Goal: Find specific page/section: Find specific page/section

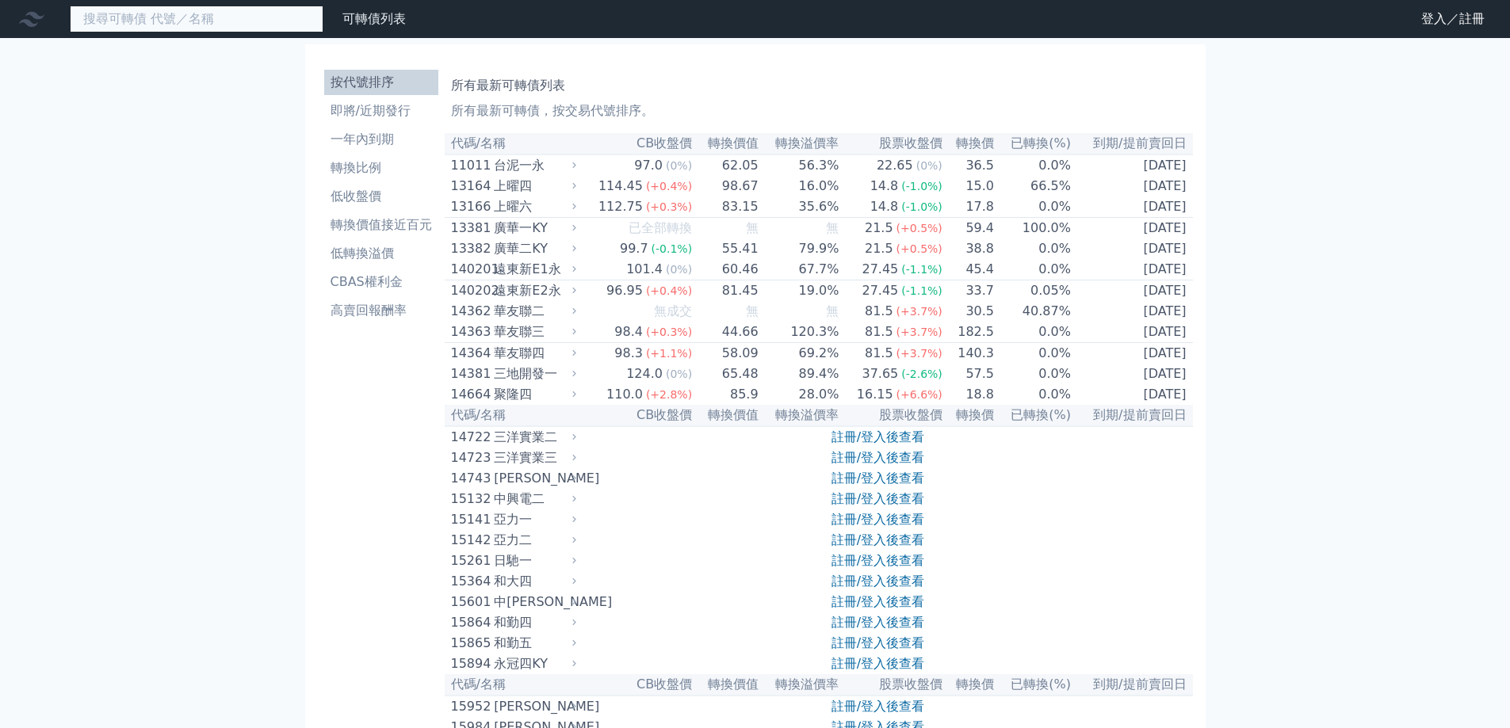
click at [117, 7] on input at bounding box center [197, 19] width 254 height 27
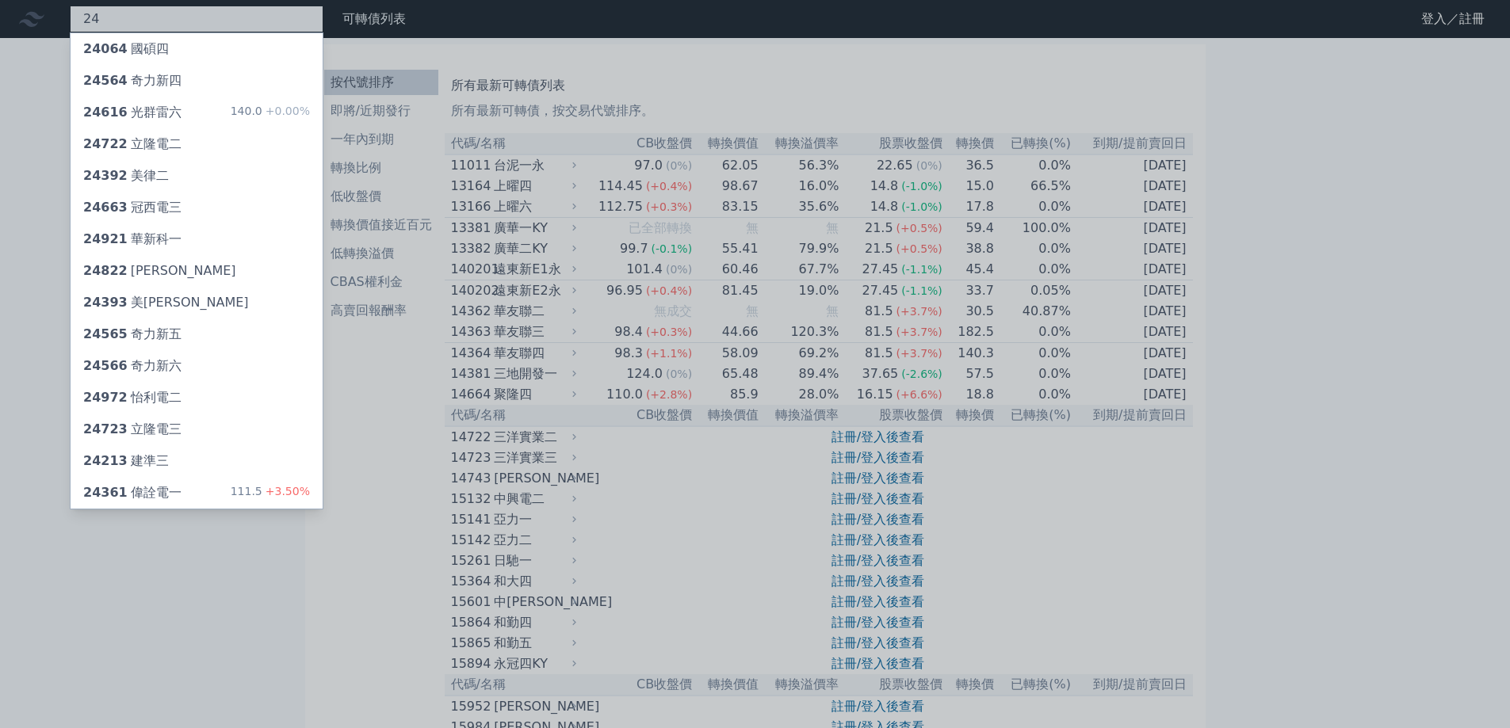
type input "2"
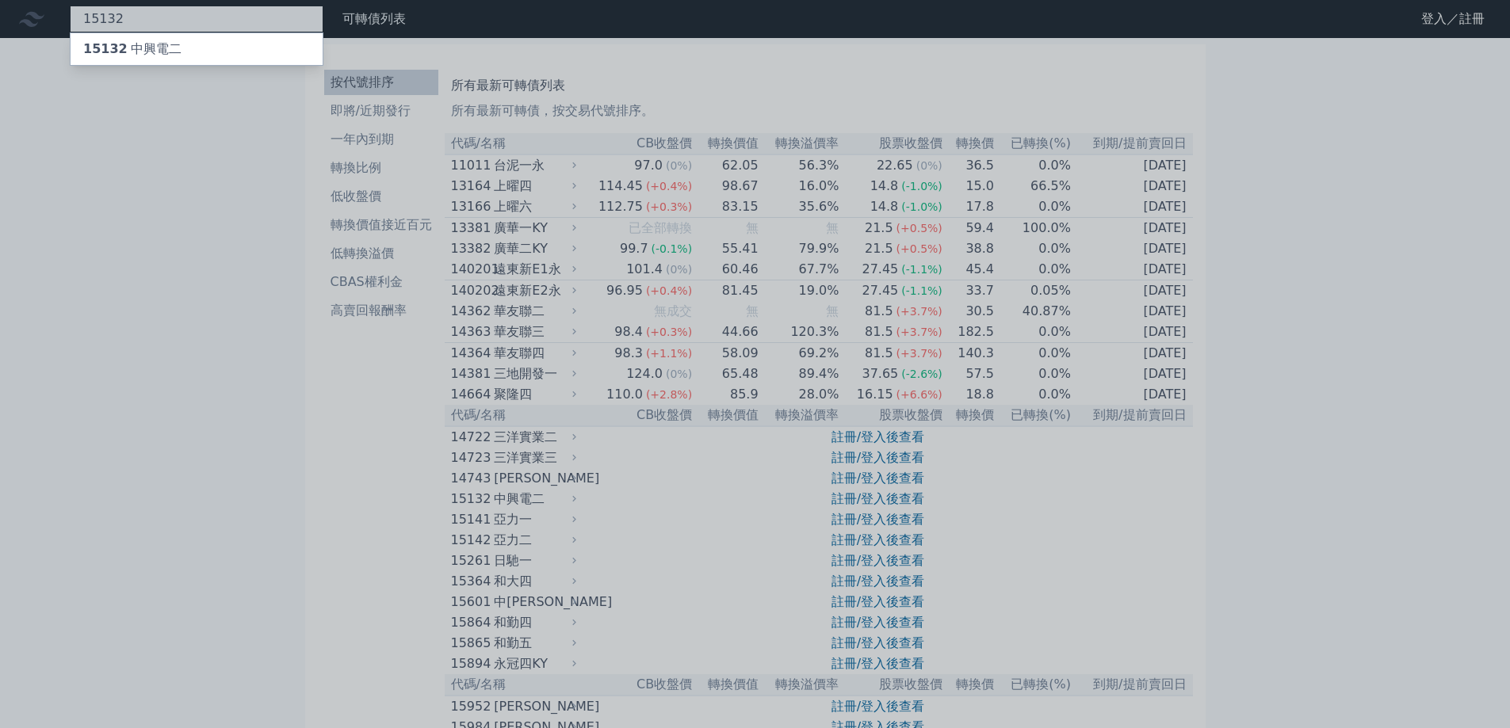
type input "15132"
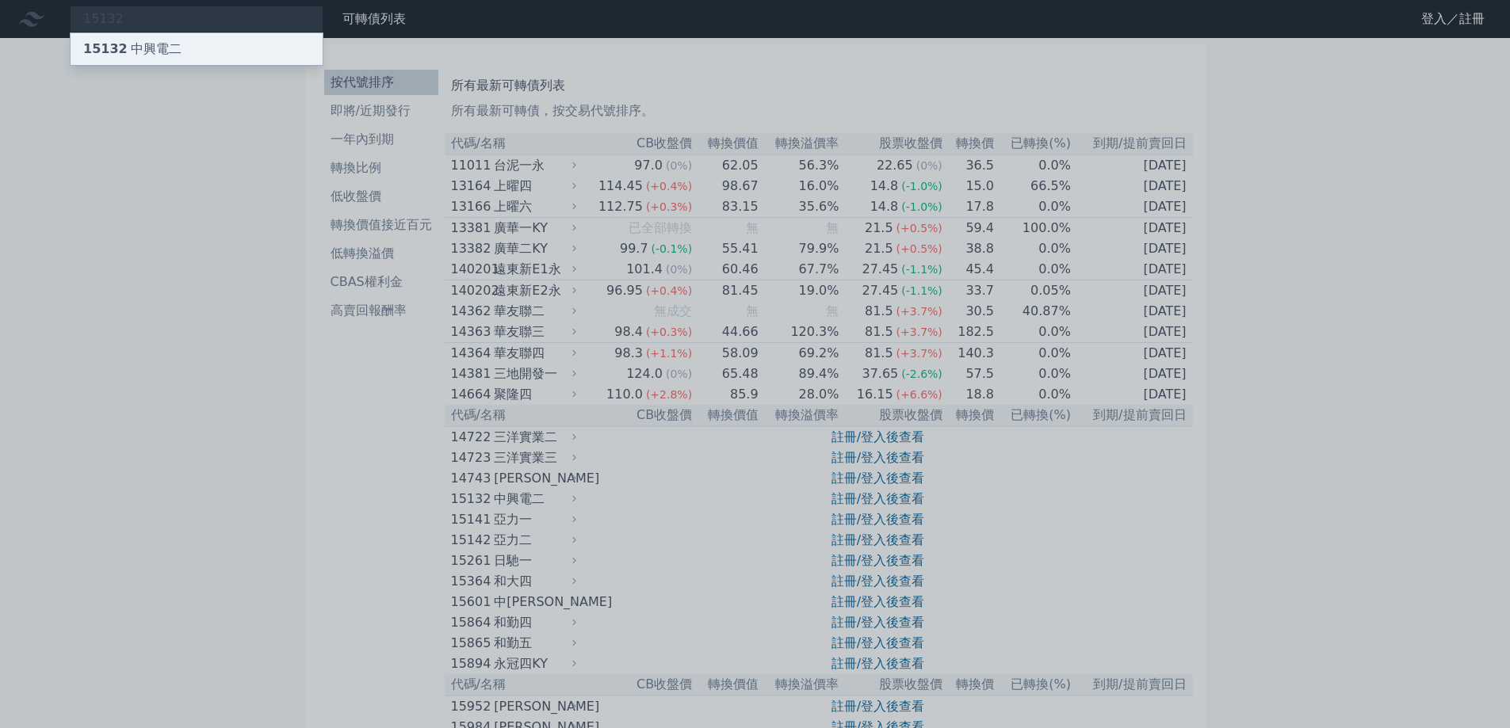
click at [150, 44] on div "15132 中興電二" at bounding box center [132, 49] width 98 height 19
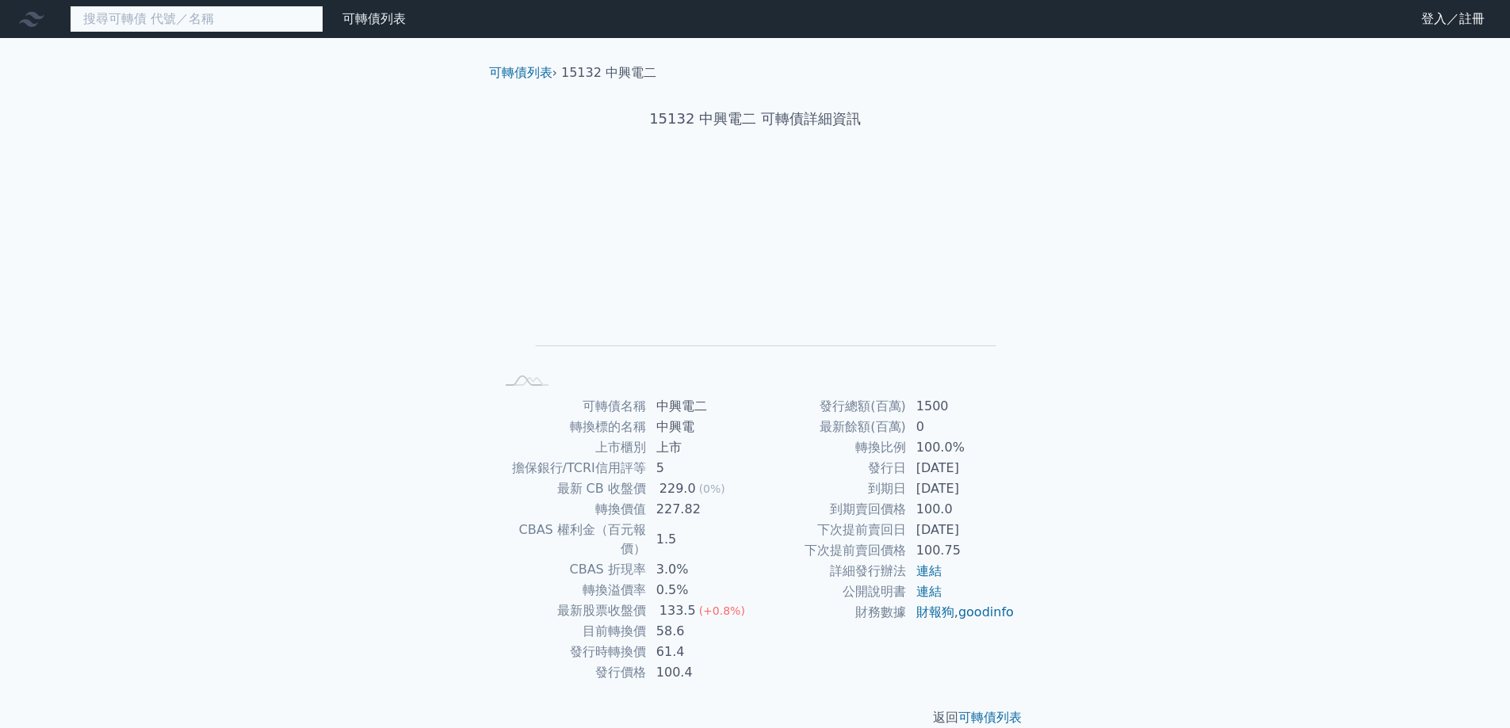
click at [164, 21] on input at bounding box center [197, 19] width 254 height 27
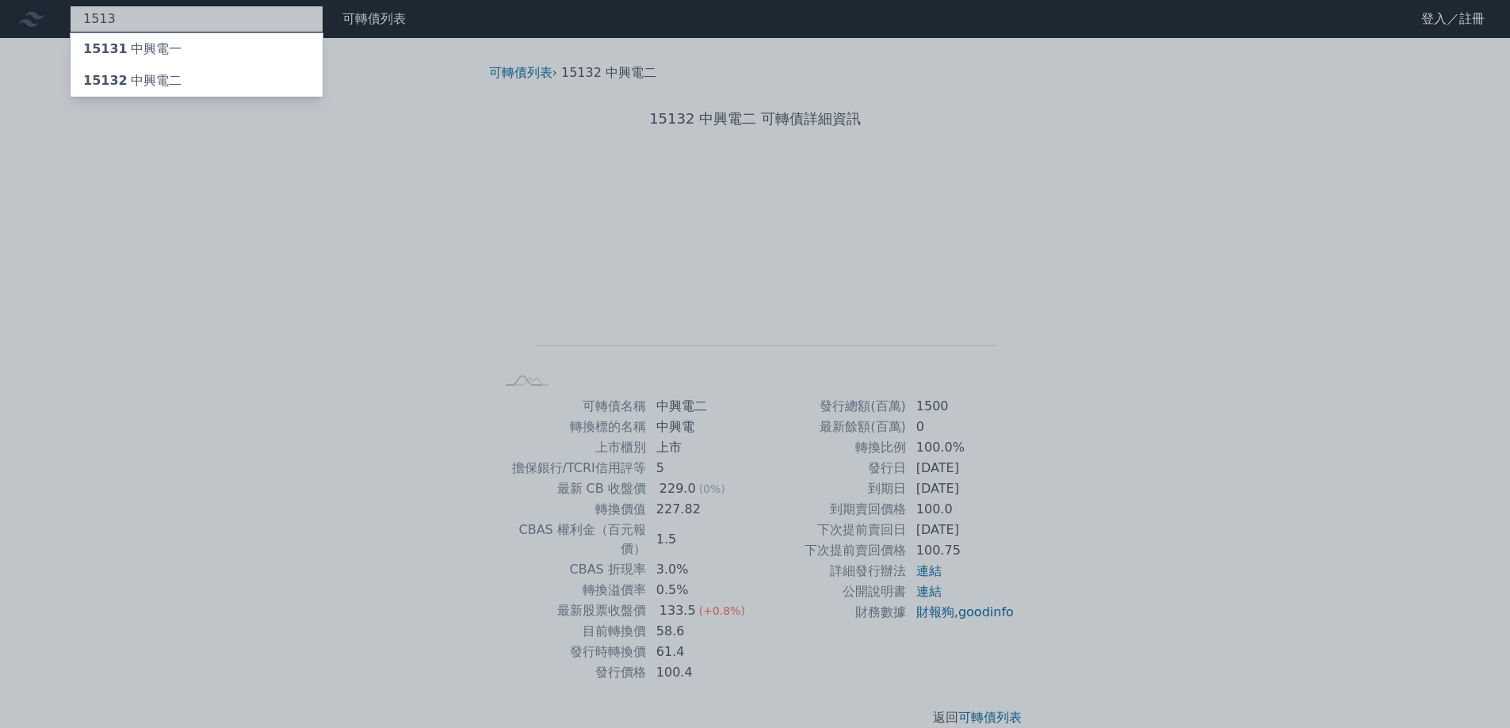
type input "1513"
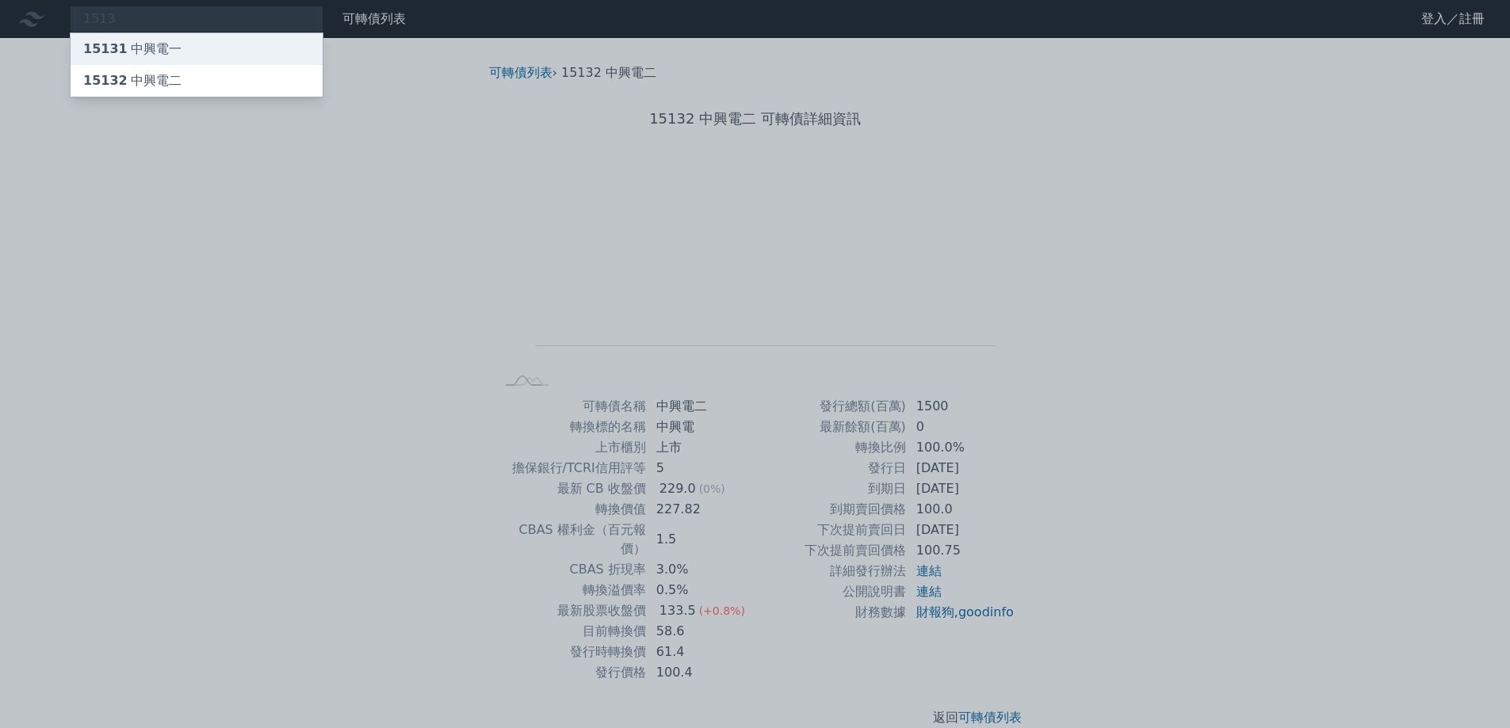
click at [170, 43] on div "15131 中興電一" at bounding box center [132, 49] width 98 height 19
